Goal: Task Accomplishment & Management: Use online tool/utility

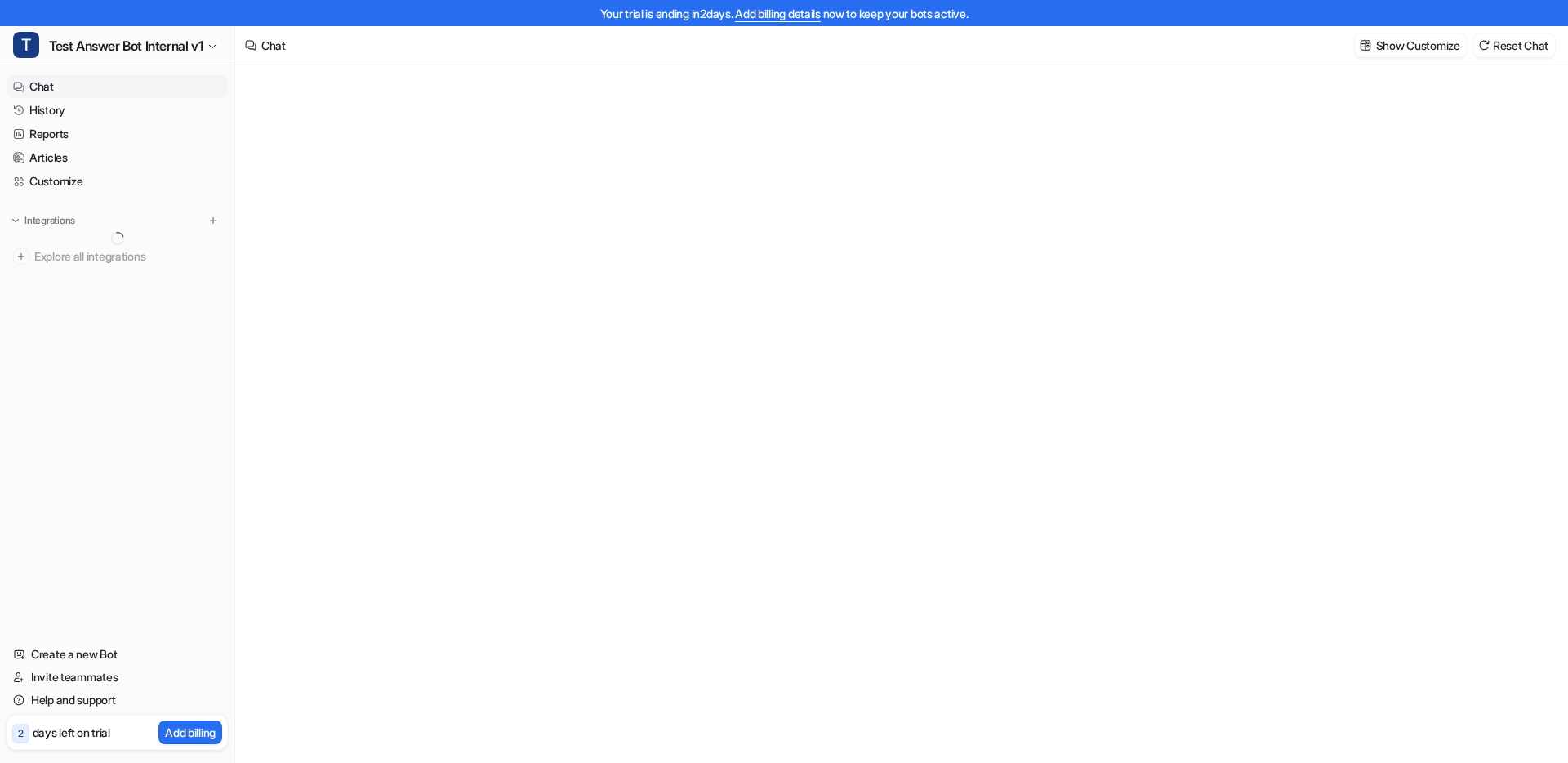
type textarea "**********"
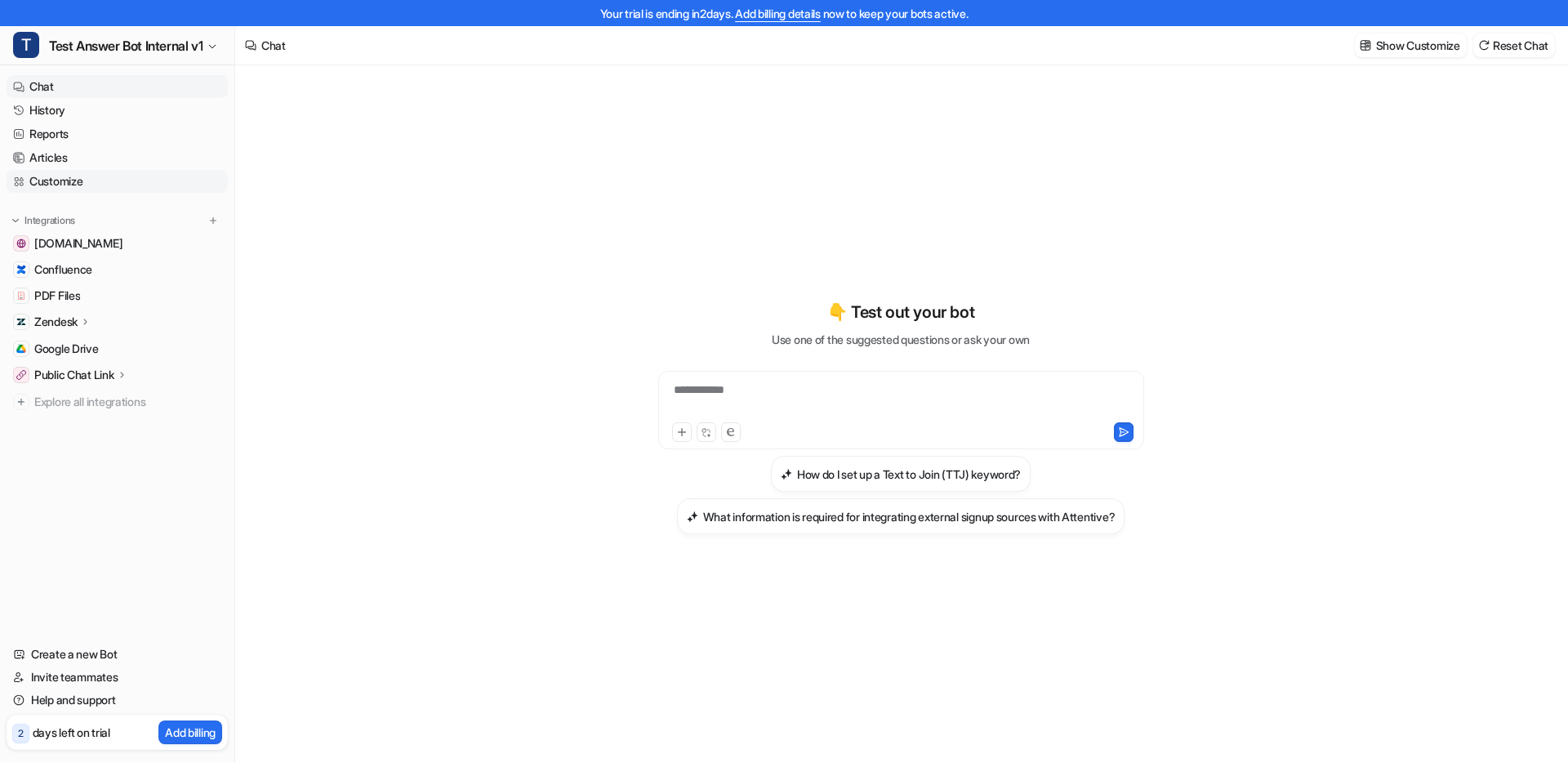
click at [85, 181] on link "Customize" at bounding box center [117, 181] width 221 height 23
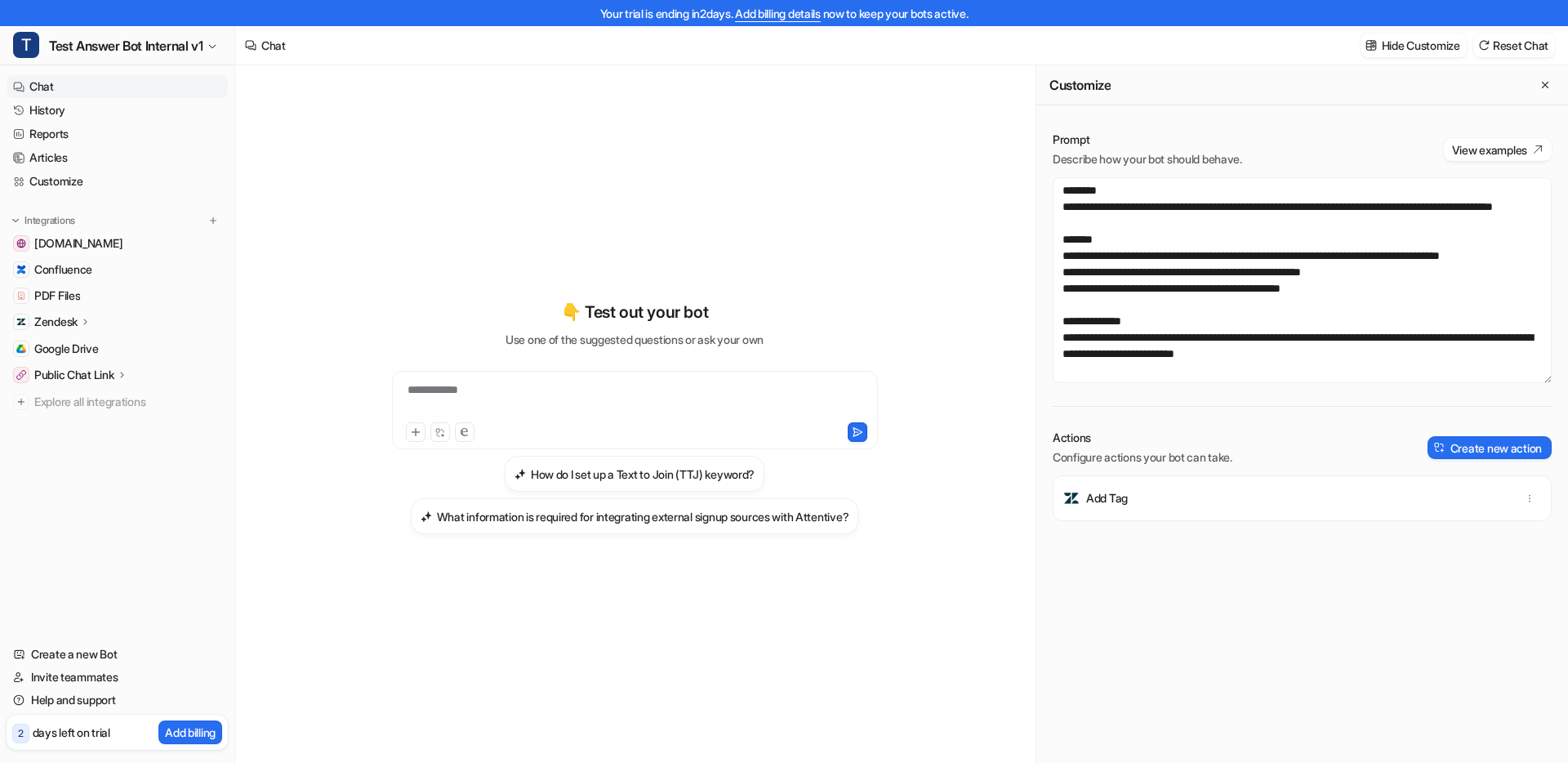
click at [1413, 513] on div "Add Tag" at bounding box center [1302, 498] width 484 height 46
